Goal: Information Seeking & Learning: Learn about a topic

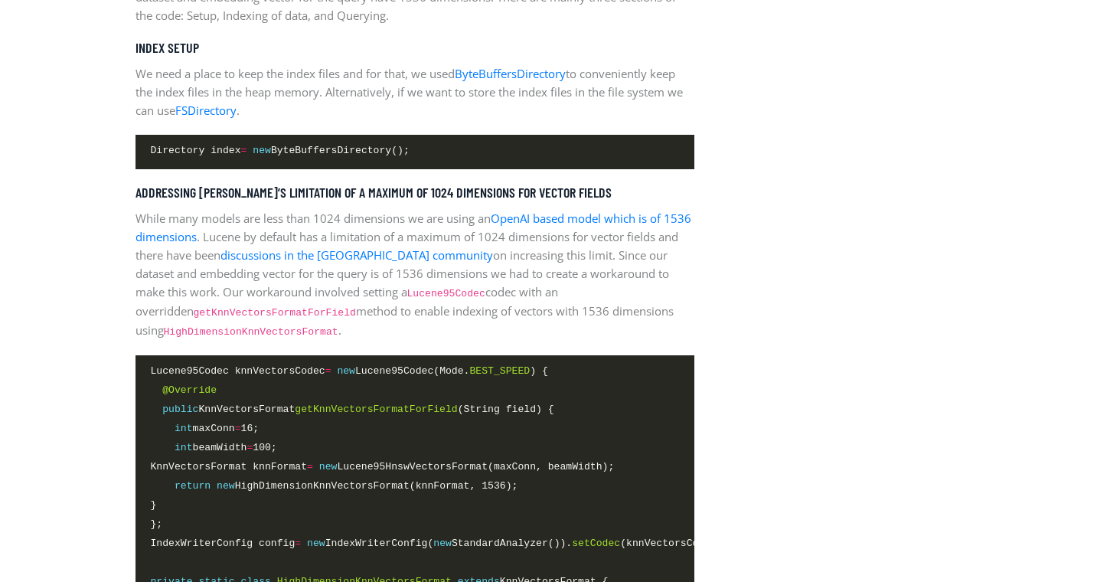
scroll to position [2291, 0]
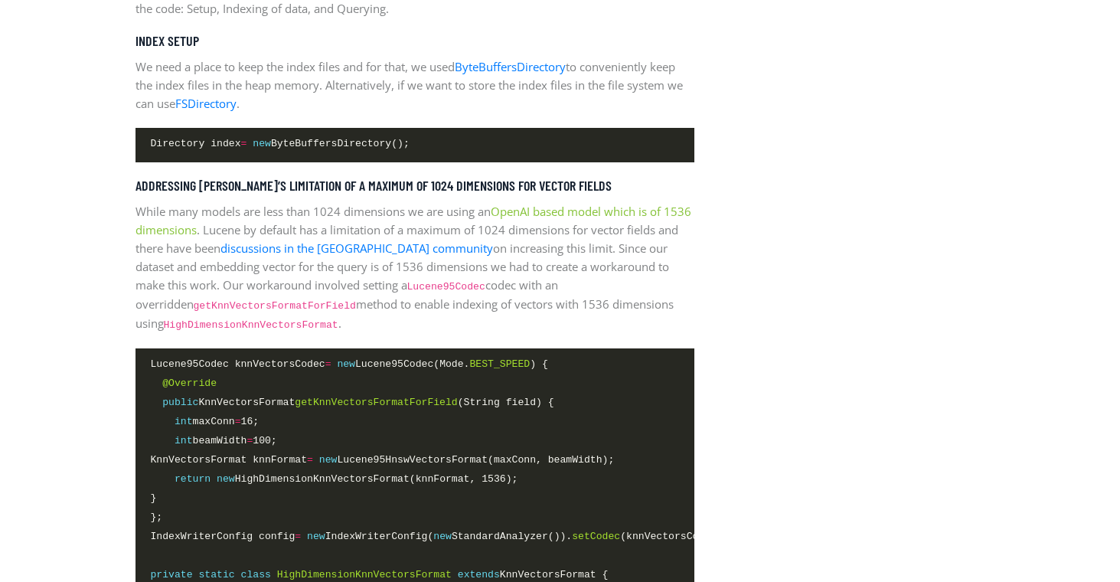
click at [576, 210] on link "OpenAI based model which is of 1536 dimensions" at bounding box center [413, 221] width 556 height 34
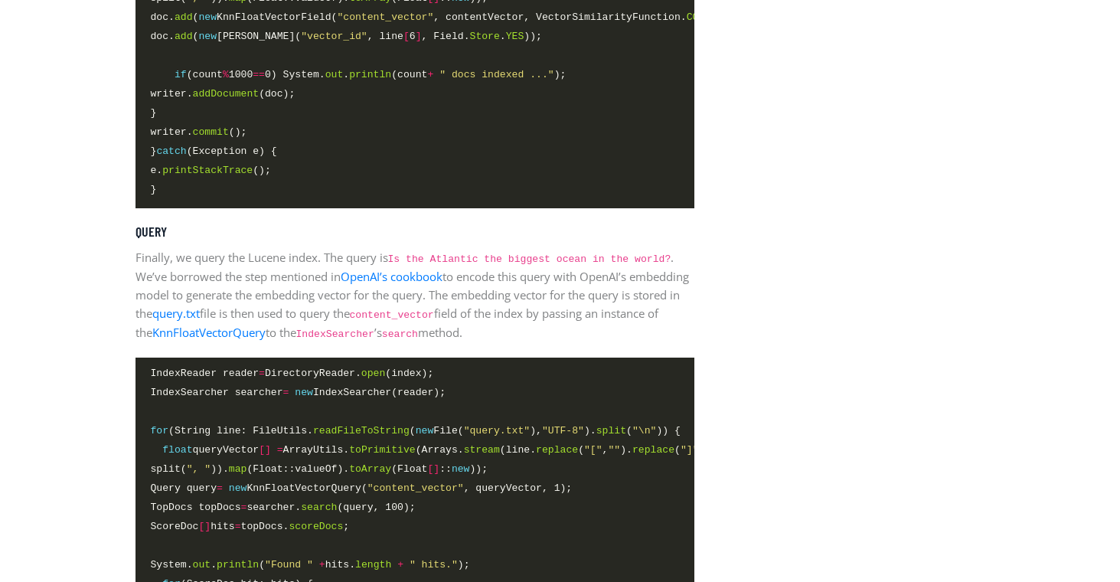
scroll to position [3804, 0]
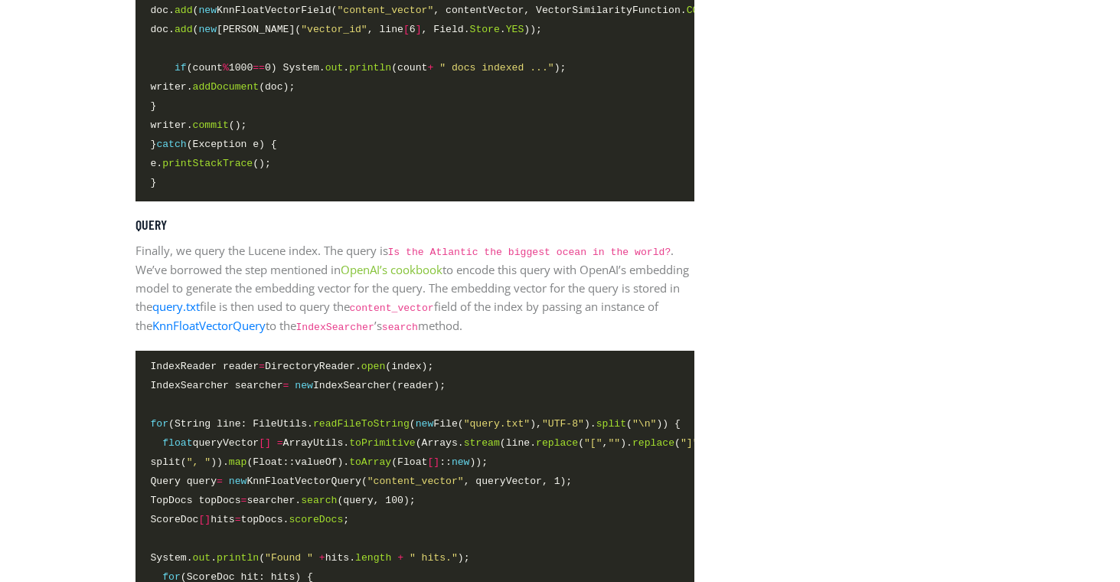
click at [410, 265] on link "OpenAI’s cookbook" at bounding box center [392, 269] width 102 height 15
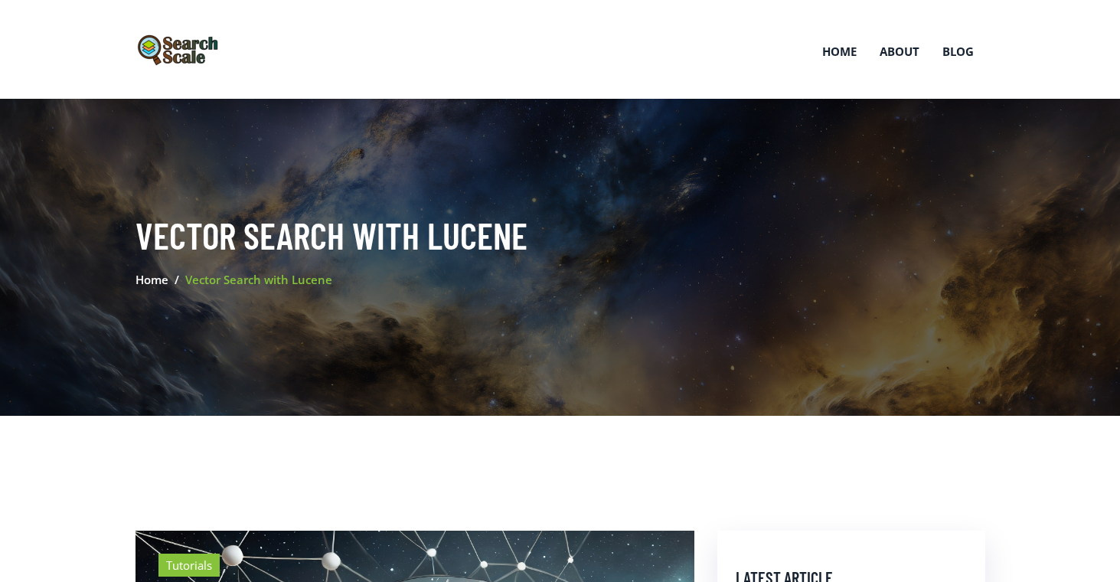
scroll to position [3802, 0]
